Goal: Register for event/course

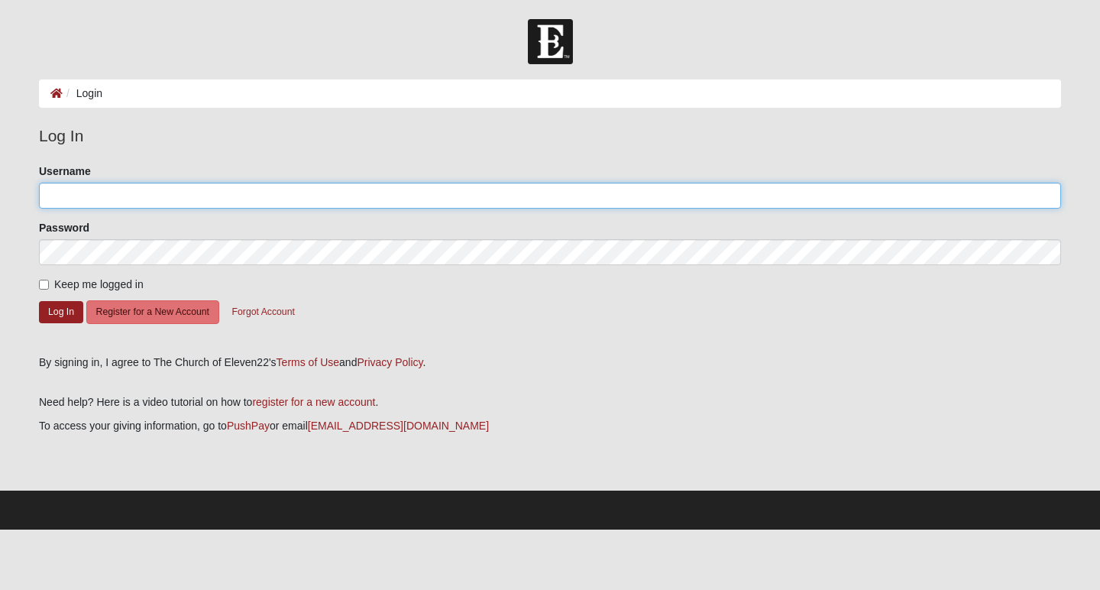
type input "Witola"
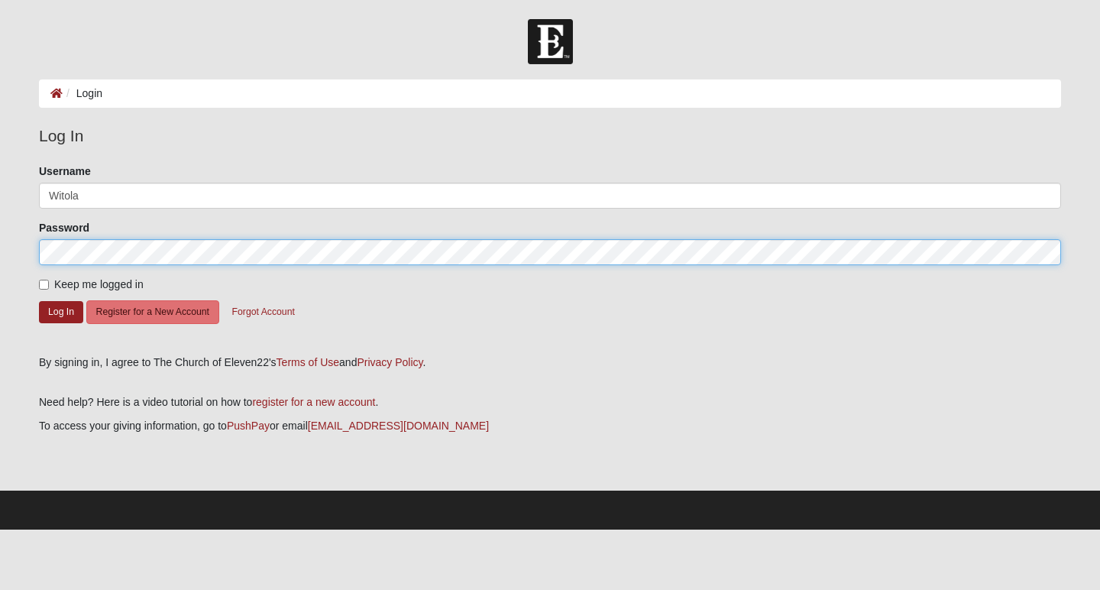
click at [61, 311] on button "Log In" at bounding box center [61, 312] width 44 height 22
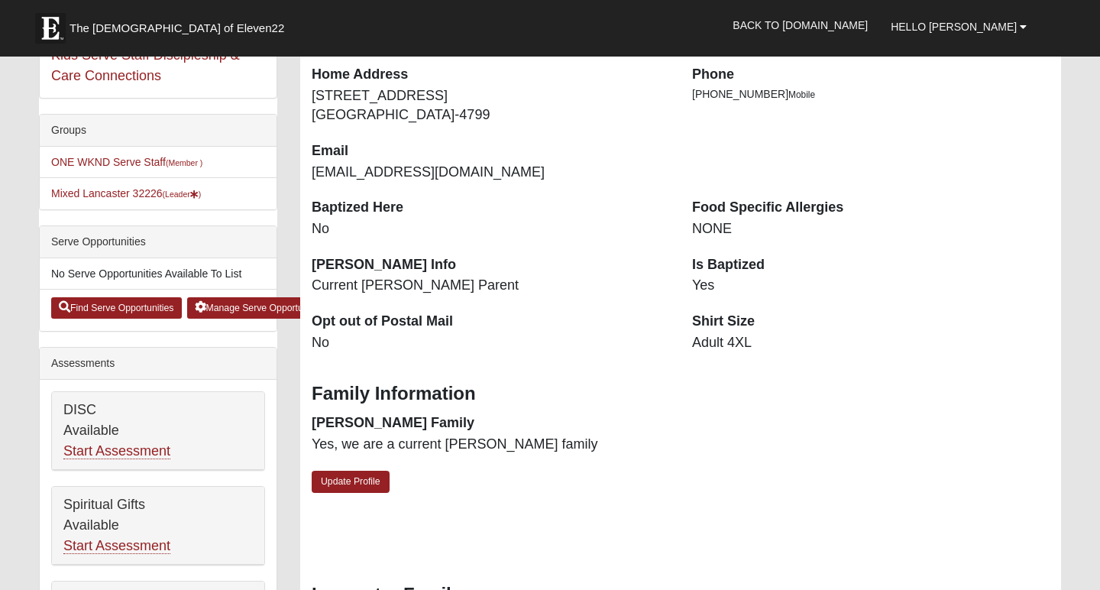
scroll to position [307, 0]
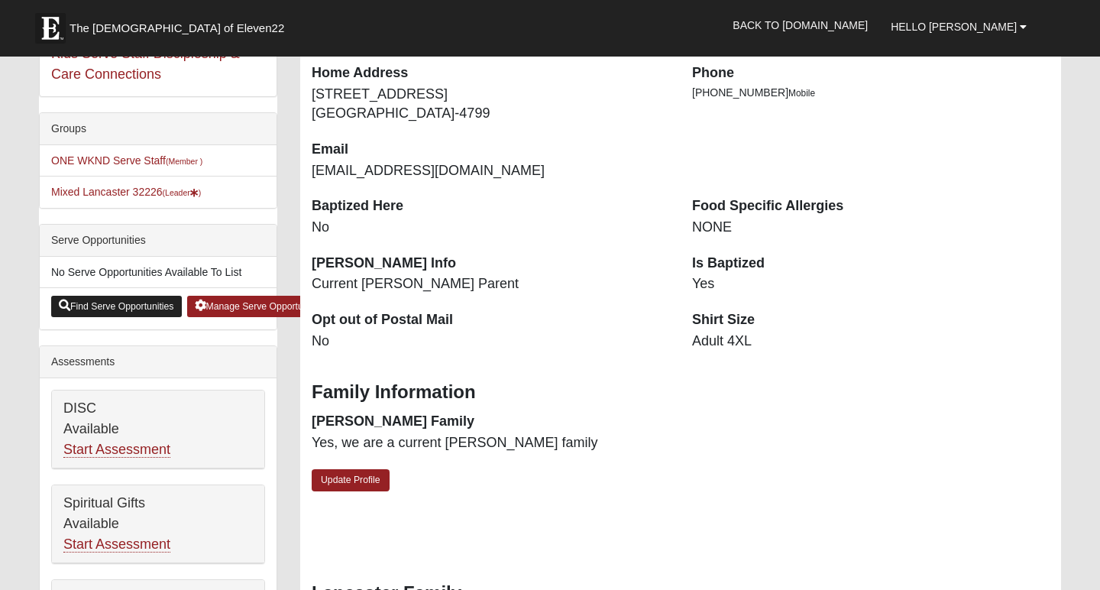
click at [137, 304] on link "Find Serve Opportunities" at bounding box center [116, 306] width 131 height 21
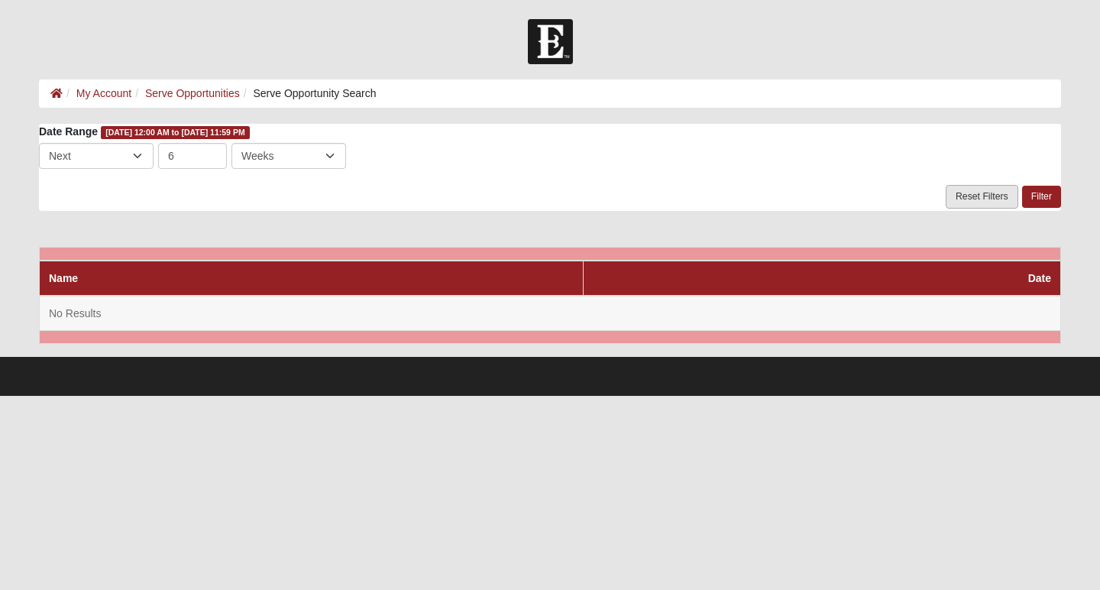
click at [979, 196] on link "Reset Filters" at bounding box center [982, 197] width 73 height 24
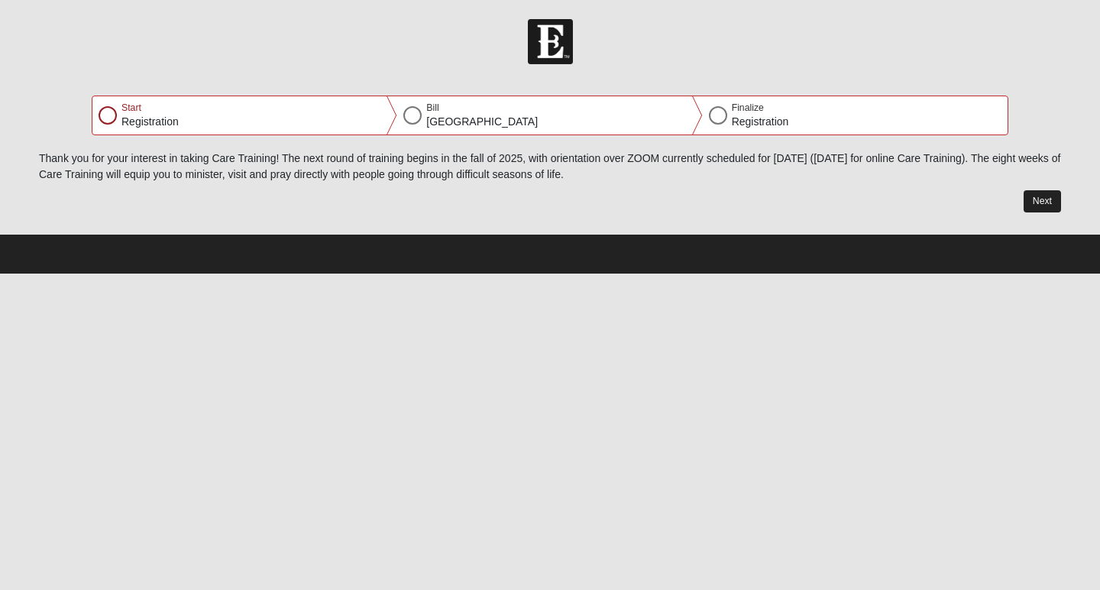
click at [1051, 201] on button "Next" at bounding box center [1042, 201] width 37 height 22
select select "9"
select select "7"
select select "1974"
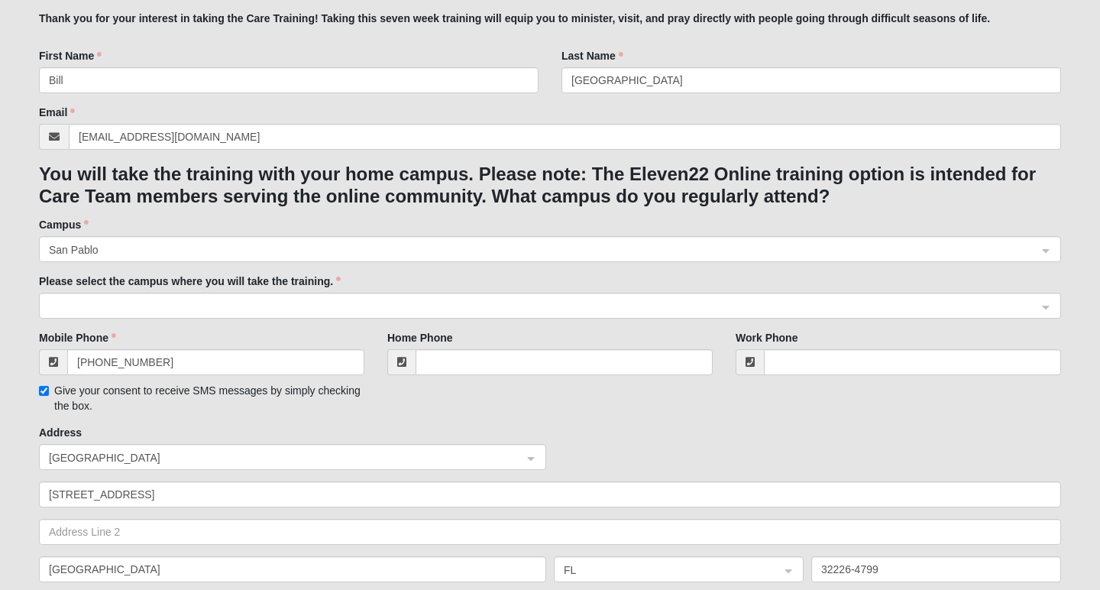
scroll to position [193, 0]
click at [213, 305] on span at bounding box center [543, 305] width 989 height 17
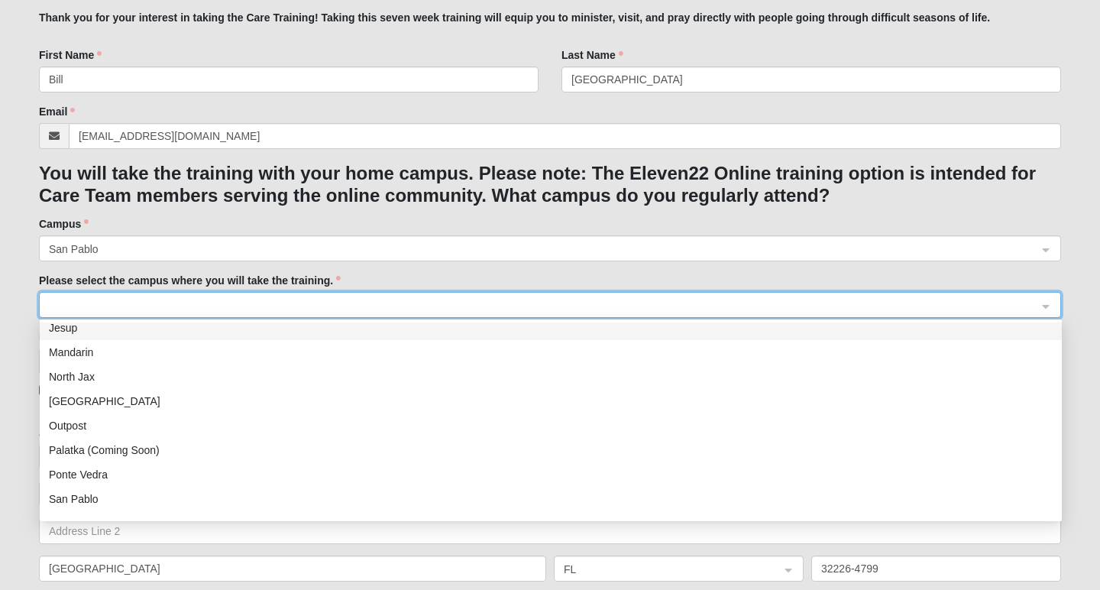
scroll to position [106, 0]
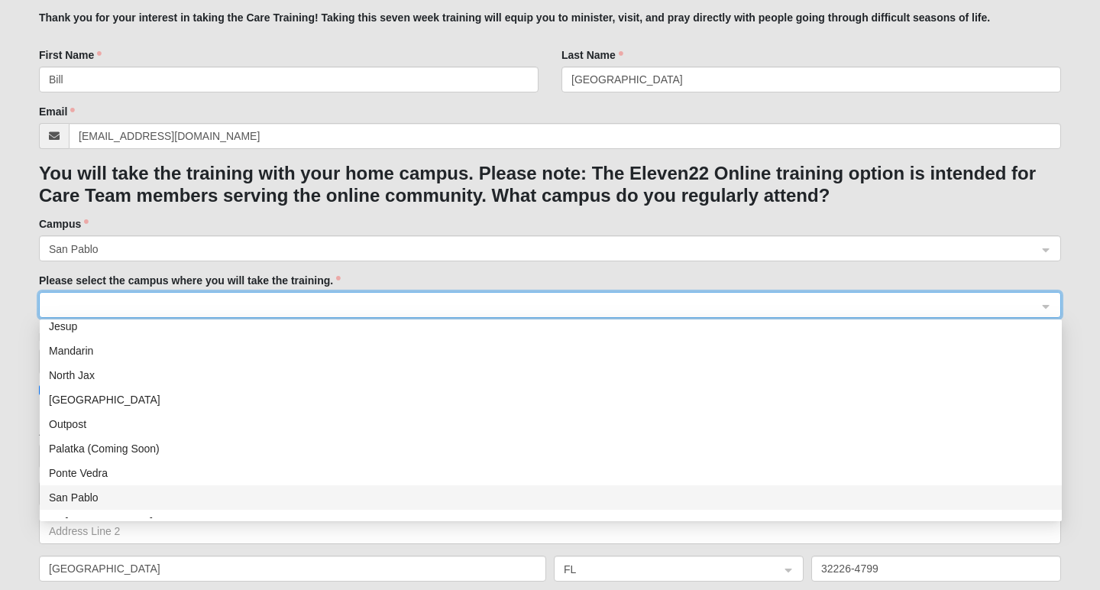
click at [101, 501] on div "San Pablo" at bounding box center [551, 497] width 1004 height 17
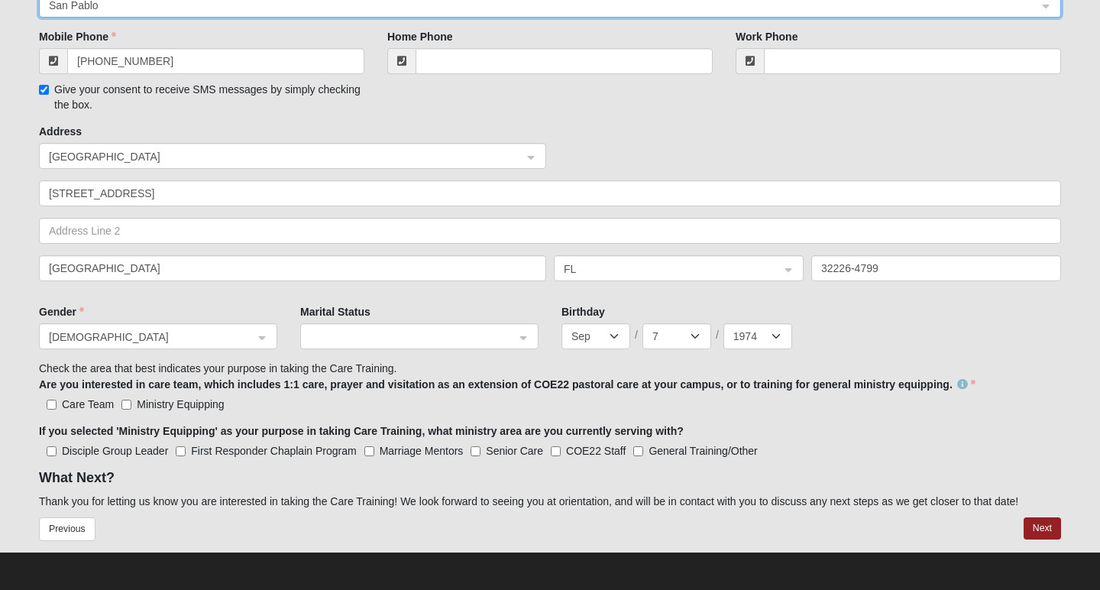
scroll to position [493, 0]
click at [526, 332] on div at bounding box center [419, 338] width 237 height 26
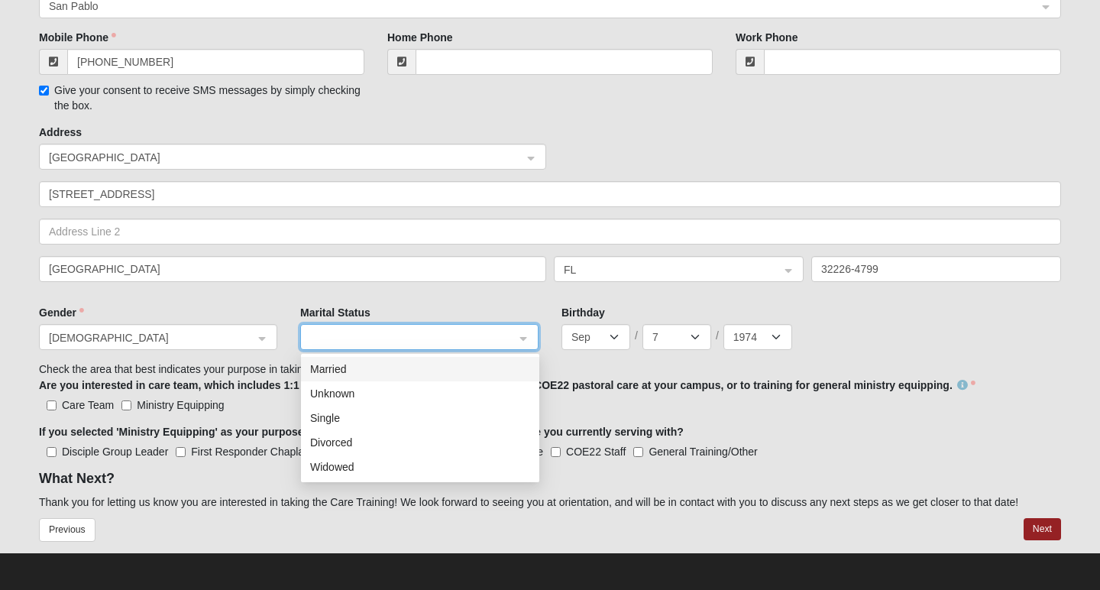
click at [456, 362] on div "Married" at bounding box center [420, 369] width 220 height 17
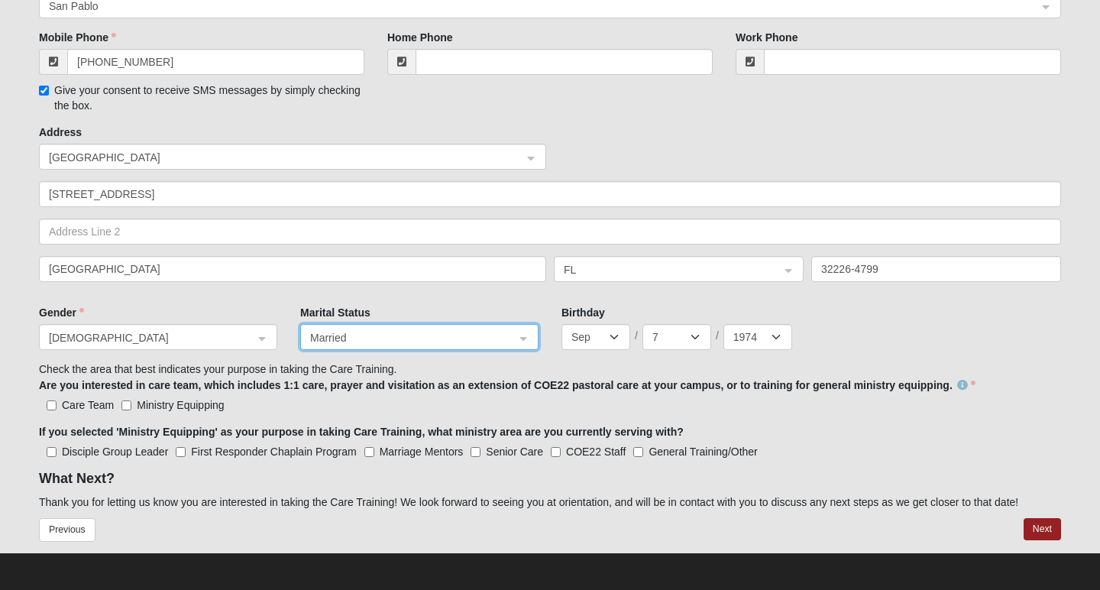
click at [54, 405] on input "Care Team" at bounding box center [52, 405] width 10 height 10
checkbox input "true"
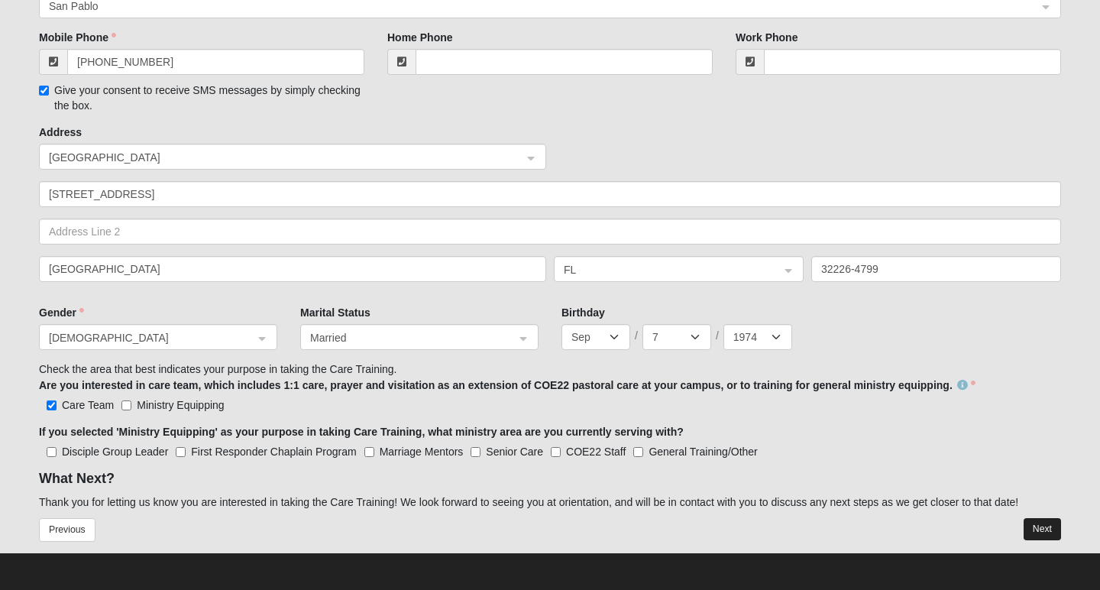
click at [1035, 527] on button "Next" at bounding box center [1042, 529] width 37 height 22
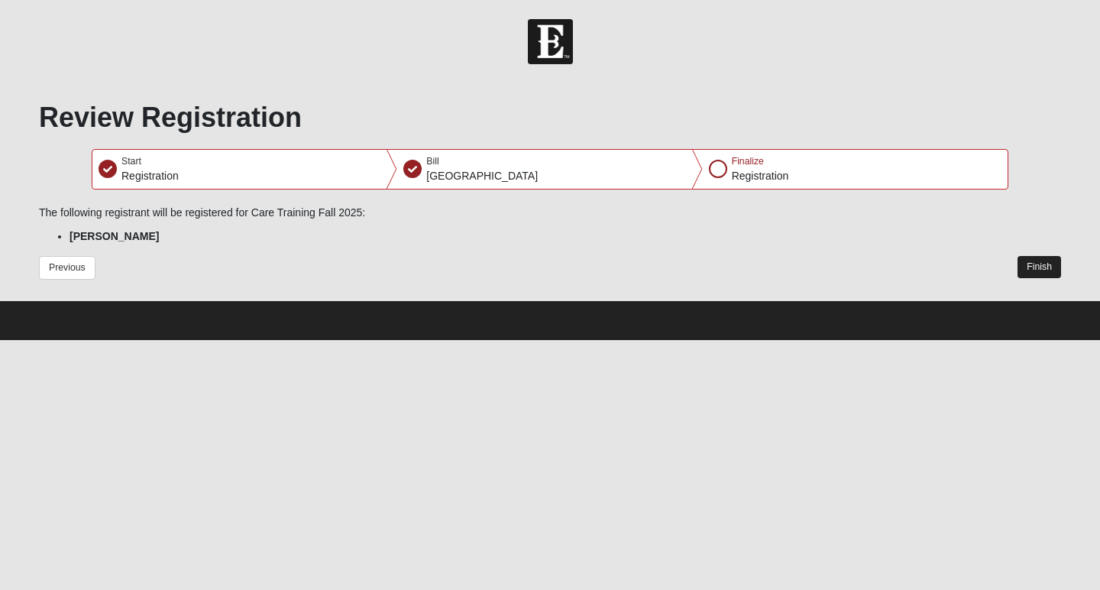
click at [1047, 260] on button "Finish" at bounding box center [1040, 267] width 44 height 22
